Goal: Transaction & Acquisition: Subscribe to service/newsletter

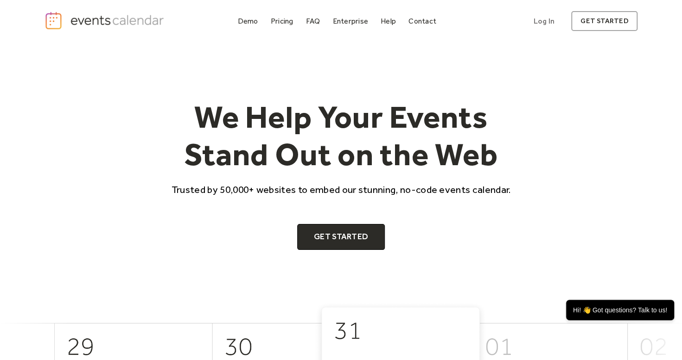
drag, startPoint x: 406, startPoint y: 54, endPoint x: 388, endPoint y: 46, distance: 20.1
click at [388, 46] on div "We Help Your Events Stand Out on the Web Trusted by 50,000+ websites to embed o…" at bounding box center [340, 172] width 593 height 259
click at [277, 20] on div "Pricing" at bounding box center [282, 21] width 23 height 5
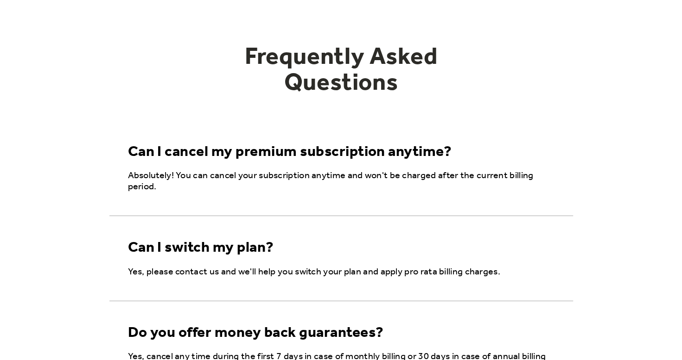
scroll to position [1394, 0]
